Goal: Task Accomplishment & Management: Manage account settings

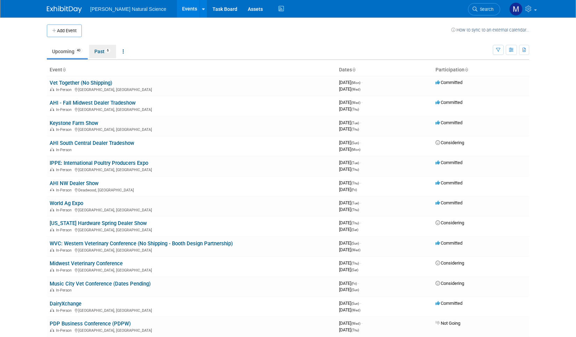
click at [104, 53] on link "Past 6" at bounding box center [102, 51] width 27 height 13
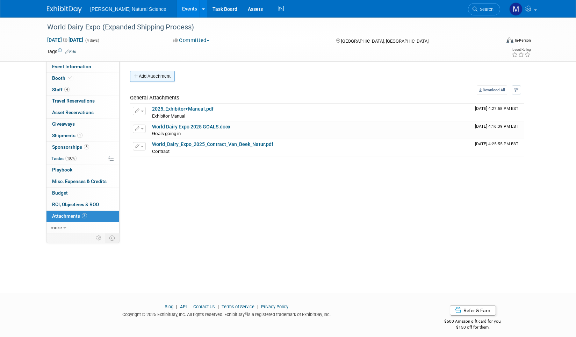
click at [160, 76] on button "Add Attachment" at bounding box center [152, 76] width 45 height 11
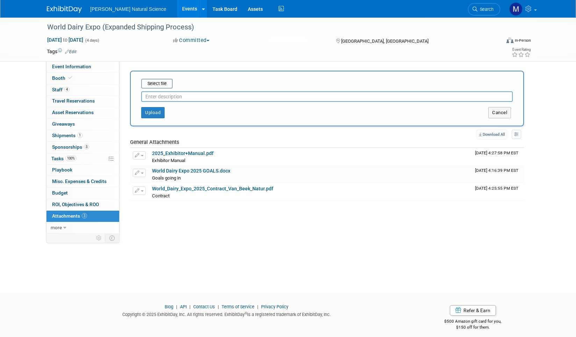
click at [156, 97] on input "text" at bounding box center [327, 96] width 372 height 10
click at [163, 88] on div "Select file" at bounding box center [156, 84] width 31 height 10
click at [165, 82] on input "file" at bounding box center [130, 83] width 83 height 8
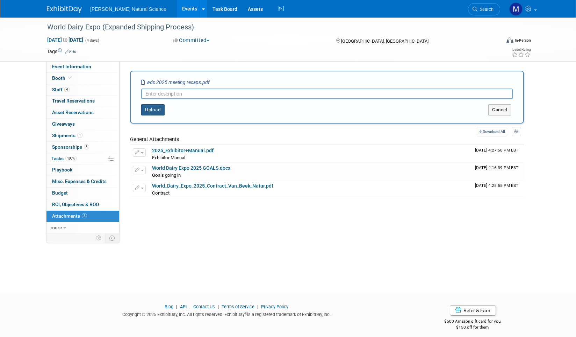
click at [155, 110] on button "Upload" at bounding box center [152, 109] width 23 height 11
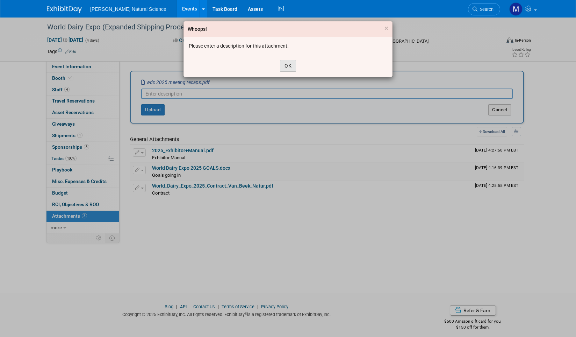
click at [290, 66] on button "OK" at bounding box center [288, 66] width 16 height 12
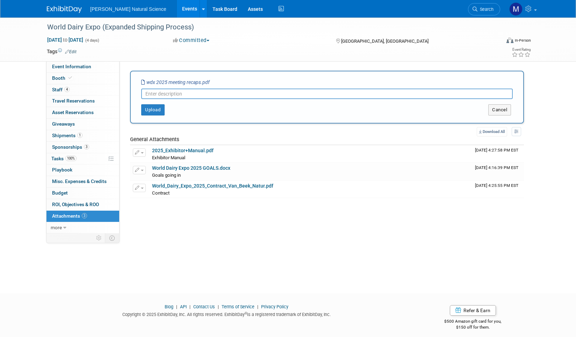
click at [201, 96] on input "text" at bounding box center [327, 93] width 372 height 10
click at [159, 109] on button "Upload" at bounding box center [152, 109] width 23 height 11
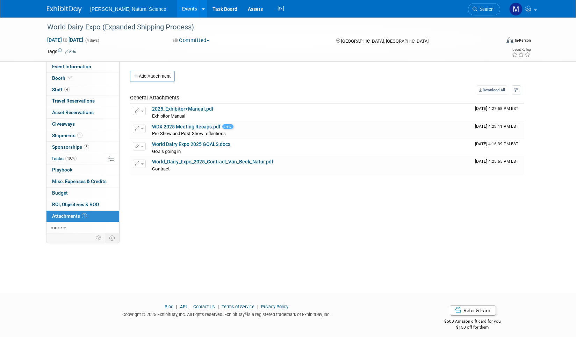
click at [153, 226] on div "Event Website: Edit Event Venue Name: Alliant Energy Center Event Venue Address…" at bounding box center [325, 147] width 410 height 172
click at [150, 77] on button "Add Attachment" at bounding box center [152, 76] width 45 height 11
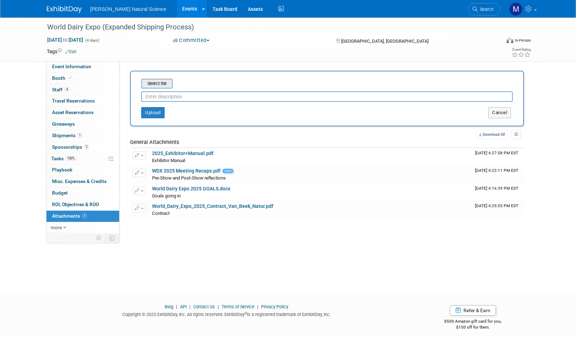
click at [153, 86] on input "file" at bounding box center [130, 83] width 83 height 8
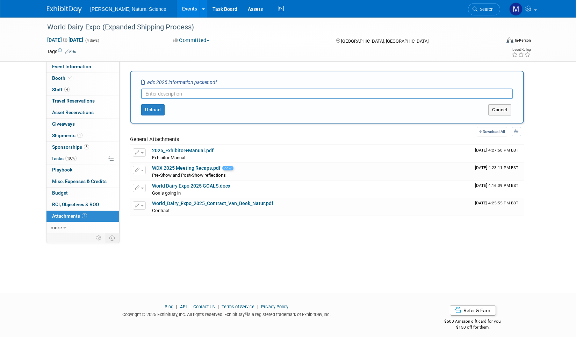
click at [163, 94] on input "text" at bounding box center [327, 93] width 372 height 10
type input "Information from Marketing"
click at [145, 107] on button "Upload" at bounding box center [152, 109] width 23 height 11
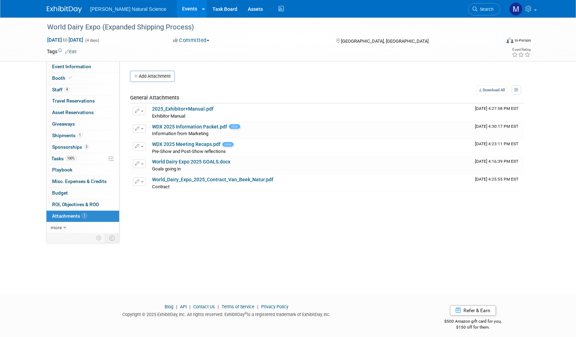
click at [229, 245] on div "World Dairy Expo (Expanded Shipping Process) Sep 30, 2025 to Oct 3, 2025 (4 day…" at bounding box center [288, 148] width 576 height 263
click at [90, 149] on link "3 Sponsorships 3" at bounding box center [83, 147] width 73 height 11
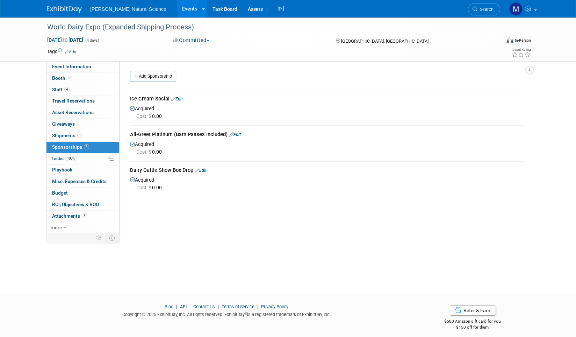
click at [36, 129] on div "World Dairy Expo (Expanded Shipping Process) Sep 30, 2025 to Oct 3, 2025 (4 day…" at bounding box center [288, 148] width 576 height 263
click at [198, 249] on div "World Dairy Expo (Expanded Shipping Process) Sep 30, 2025 to Oct 3, 2025 (4 day…" at bounding box center [288, 148] width 576 height 263
